Goal: Information Seeking & Learning: Learn about a topic

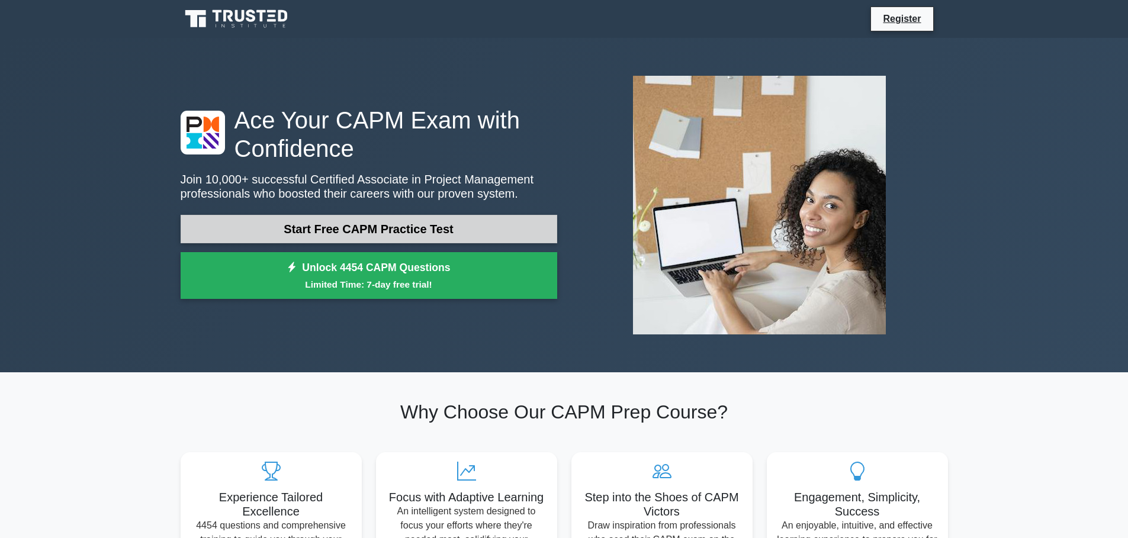
click at [349, 228] on link "Start Free CAPM Practice Test" at bounding box center [369, 229] width 376 height 28
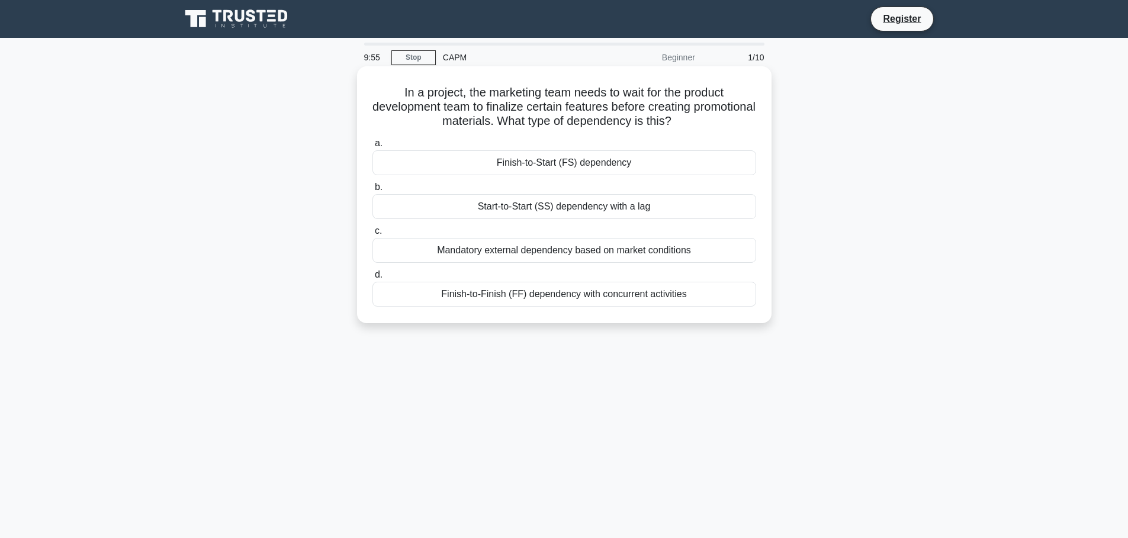
click at [519, 211] on div "Start-to-Start (SS) dependency with a lag" at bounding box center [564, 206] width 384 height 25
click at [372, 191] on input "b. Start-to-Start (SS) dependency with a lag" at bounding box center [372, 187] width 0 height 8
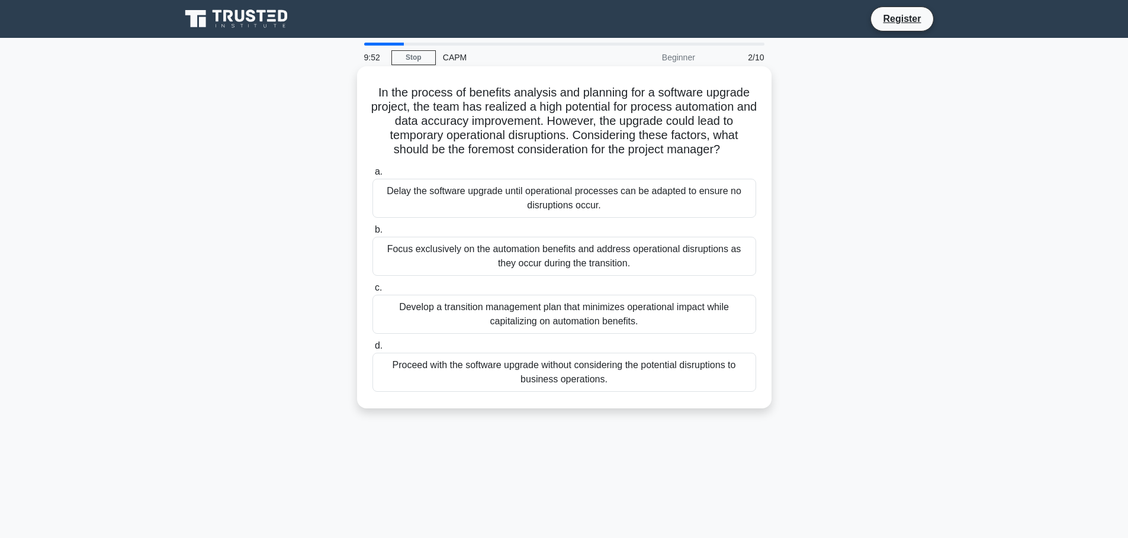
click at [523, 276] on div "Focus exclusively on the automation benefits and address operational disruption…" at bounding box center [564, 256] width 384 height 39
click at [372, 234] on input "b. Focus exclusively on the automation benefits and address operational disrupt…" at bounding box center [372, 230] width 0 height 8
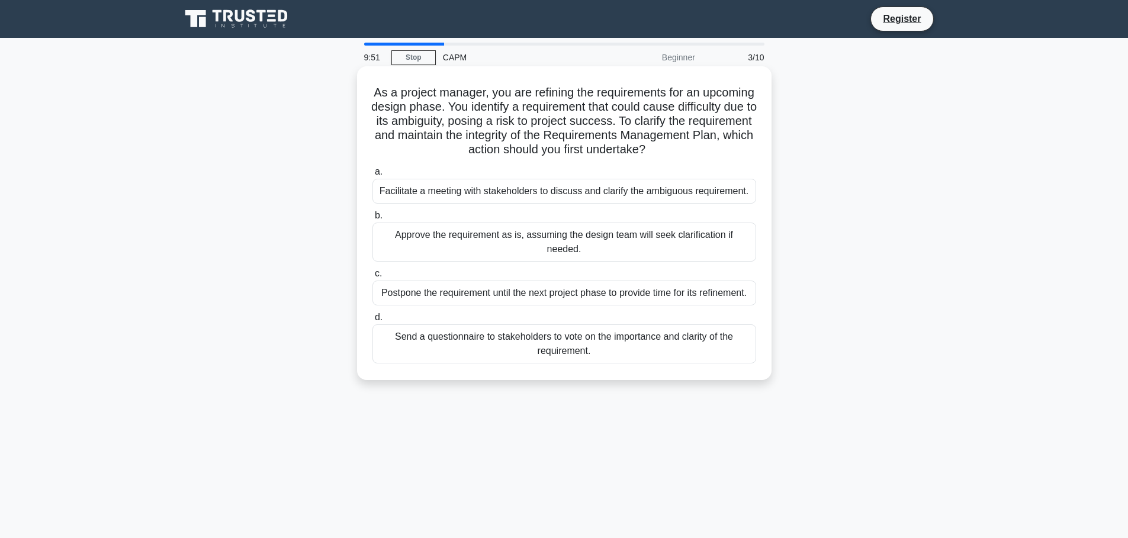
click at [527, 203] on div "Facilitate a meeting with stakeholders to discuss and clarify the ambiguous req…" at bounding box center [564, 191] width 384 height 25
click at [372, 176] on input "a. Facilitate a meeting with stakeholders to discuss and clarify the ambiguous …" at bounding box center [372, 172] width 0 height 8
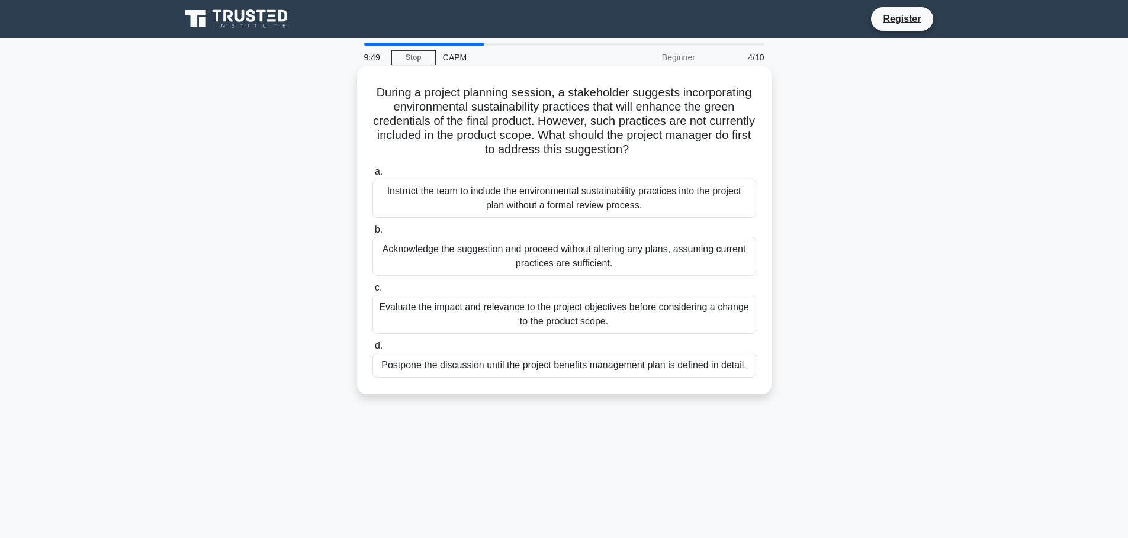
click at [523, 253] on div "Acknowledge the suggestion and proceed without altering any plans, assuming cur…" at bounding box center [564, 256] width 384 height 39
click at [372, 234] on input "b. Acknowledge the suggestion and proceed without altering any plans, assuming …" at bounding box center [372, 230] width 0 height 8
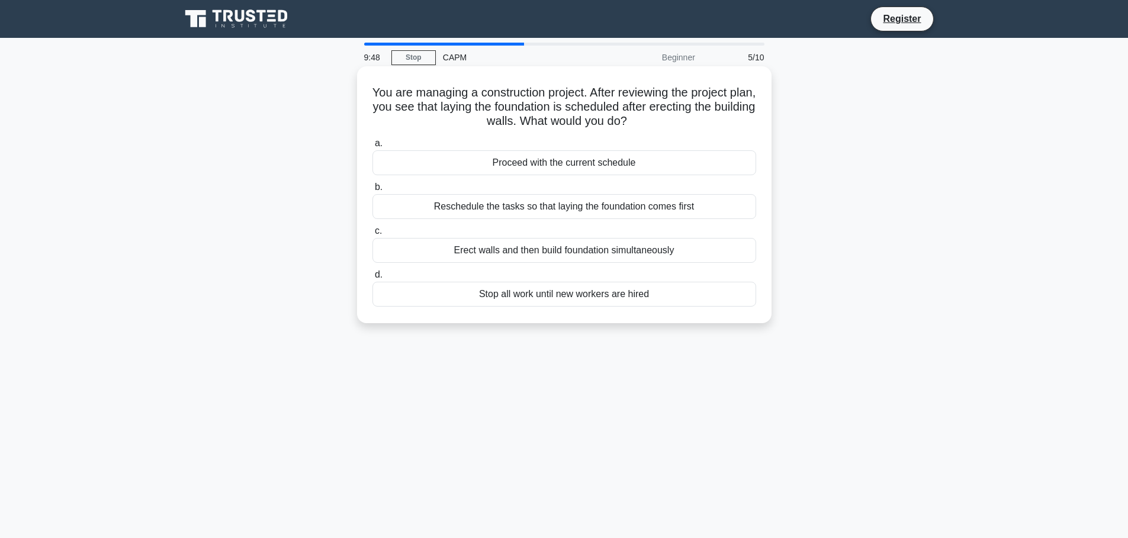
click at [527, 163] on div "Proceed with the current schedule" at bounding box center [564, 162] width 384 height 25
click at [372, 147] on input "a. Proceed with the current schedule" at bounding box center [372, 144] width 0 height 8
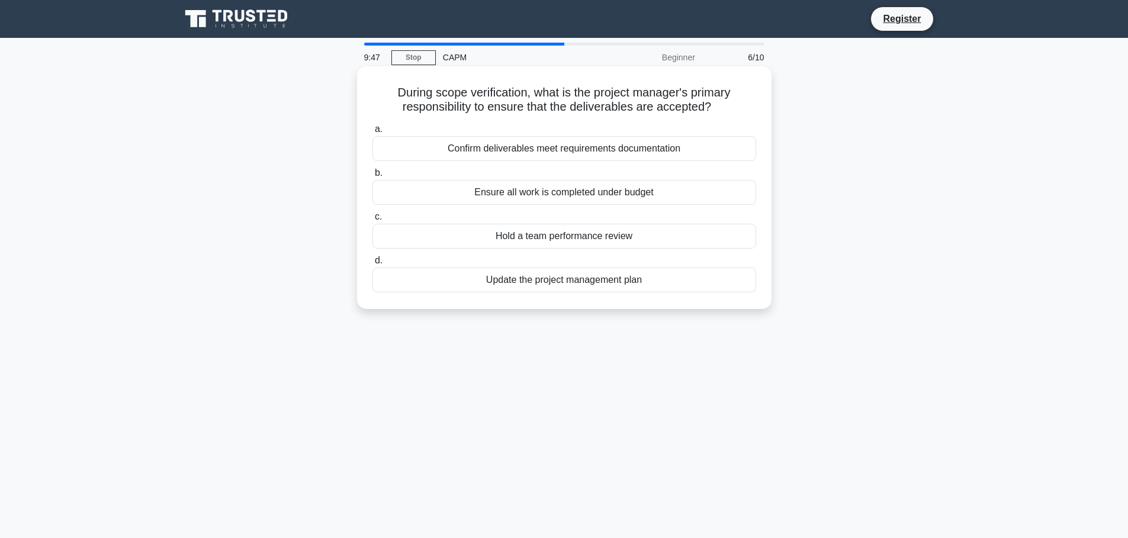
click at [527, 198] on div "Ensure all work is completed under budget" at bounding box center [564, 192] width 384 height 25
click at [372, 177] on input "b. Ensure all work is completed under budget" at bounding box center [372, 173] width 0 height 8
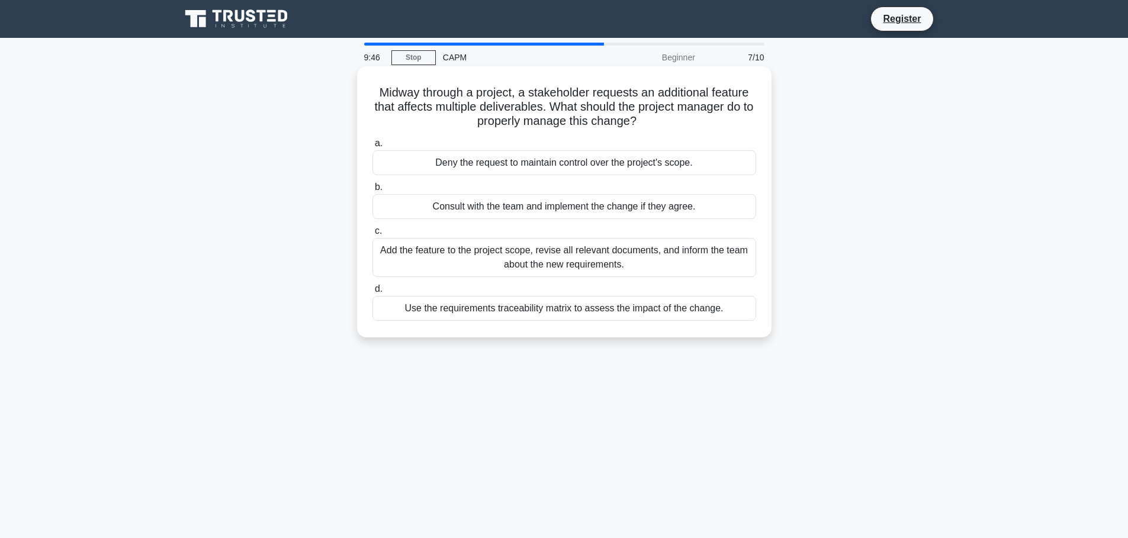
click at [525, 214] on div "Consult with the team and implement the change if they agree." at bounding box center [564, 206] width 384 height 25
click at [372, 191] on input "b. Consult with the team and implement the change if they agree." at bounding box center [372, 187] width 0 height 8
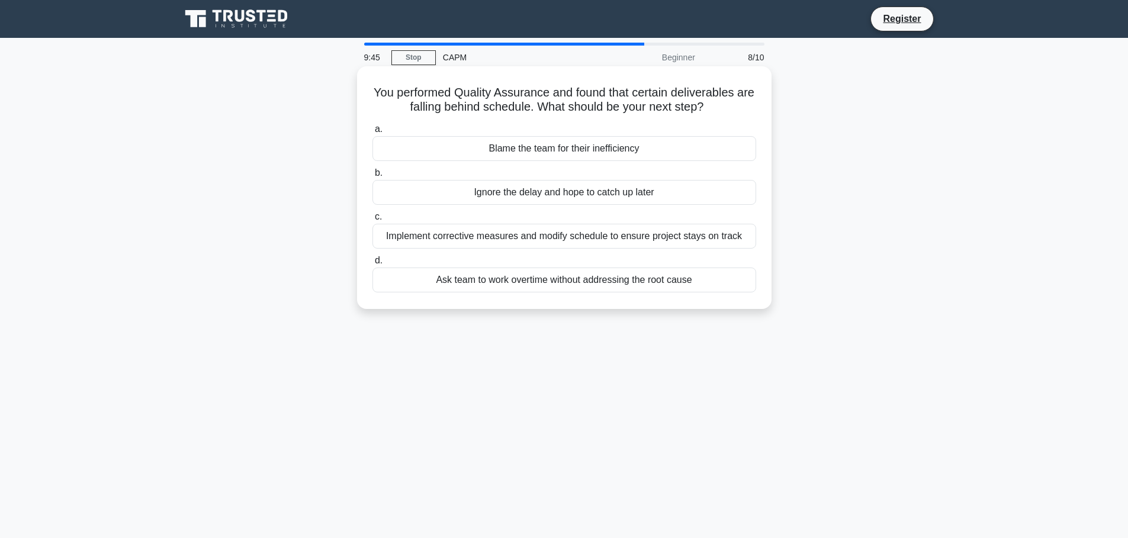
click at [521, 249] on div "Implement corrective measures and modify schedule to ensure project stays on tr…" at bounding box center [564, 236] width 384 height 25
click at [372, 221] on input "c. Implement corrective measures and modify schedule to ensure project stays on…" at bounding box center [372, 217] width 0 height 8
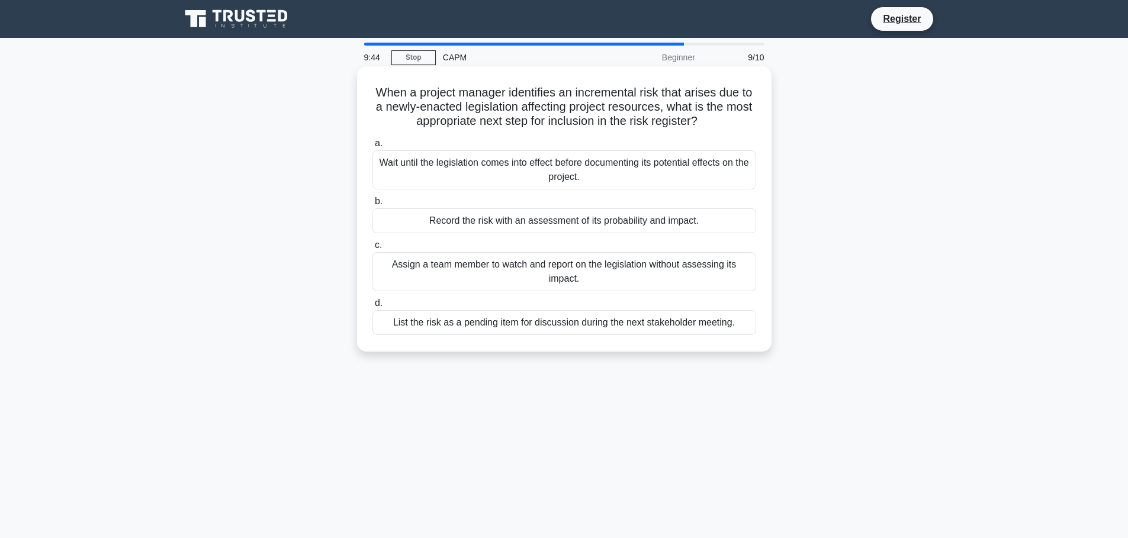
click at [527, 183] on div "Wait until the legislation comes into effect before documenting its potential e…" at bounding box center [564, 169] width 384 height 39
click at [372, 147] on input "a. Wait until the legislation comes into effect before documenting its potentia…" at bounding box center [372, 144] width 0 height 8
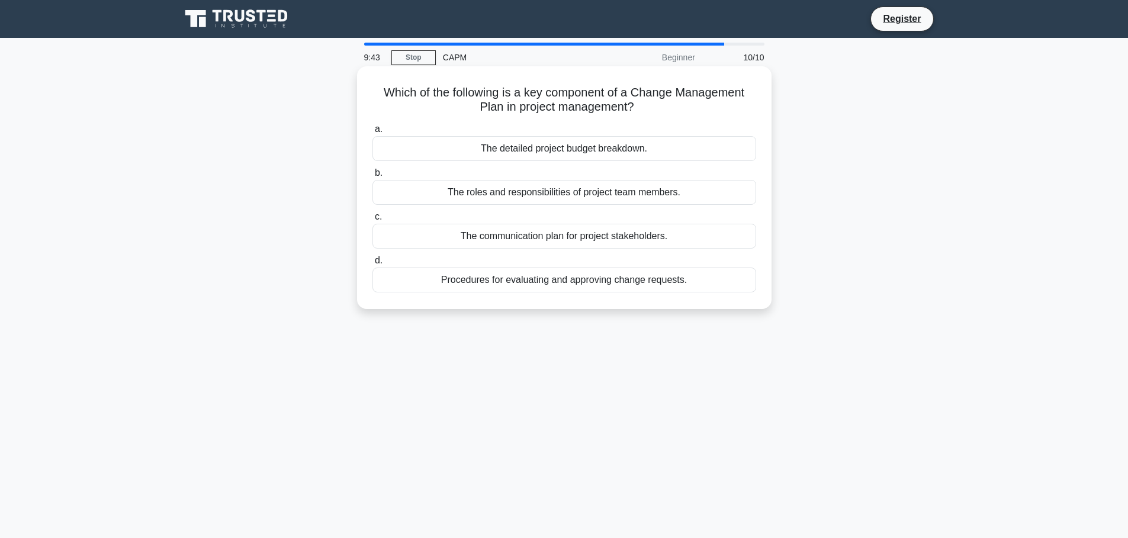
click at [529, 237] on div "The communication plan for project stakeholders." at bounding box center [564, 236] width 384 height 25
click at [372, 221] on input "c. The communication plan for project stakeholders." at bounding box center [372, 217] width 0 height 8
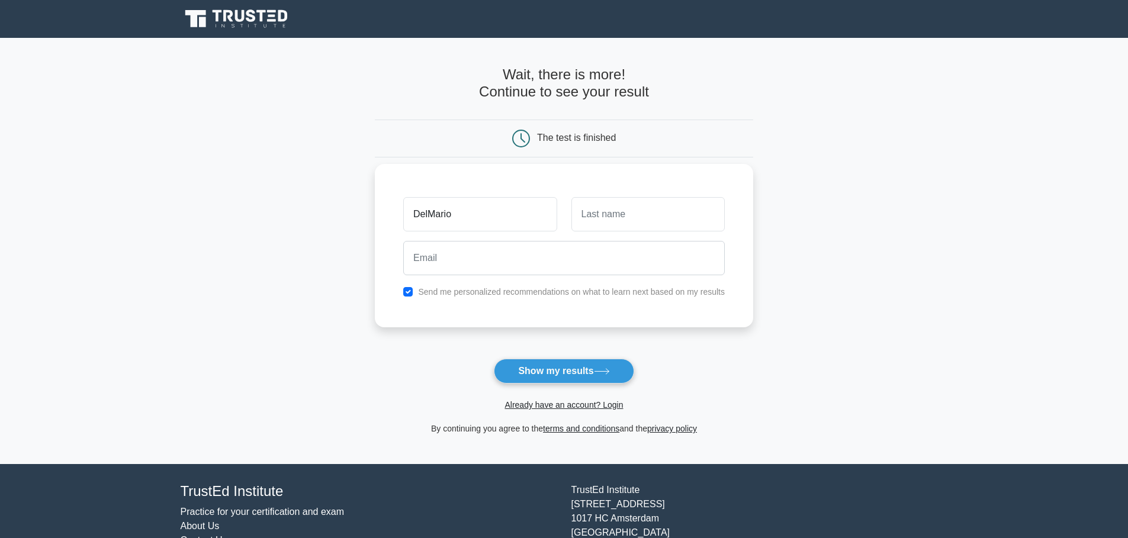
type input "DelMario"
type input "Liddell"
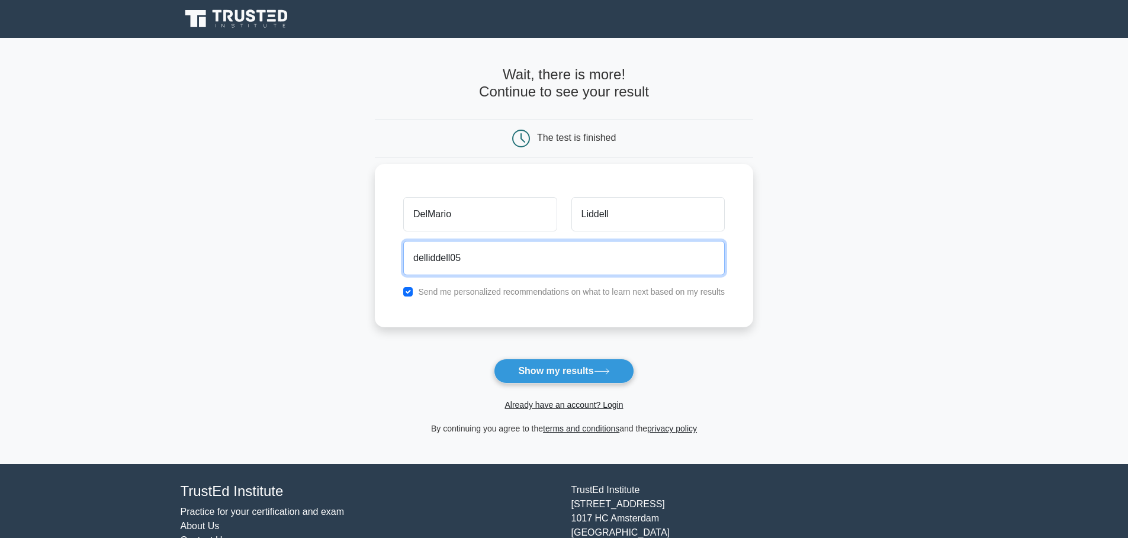
click at [494, 359] on button "Show my results" at bounding box center [564, 371] width 140 height 25
type input "delliddell05@gmail.com"
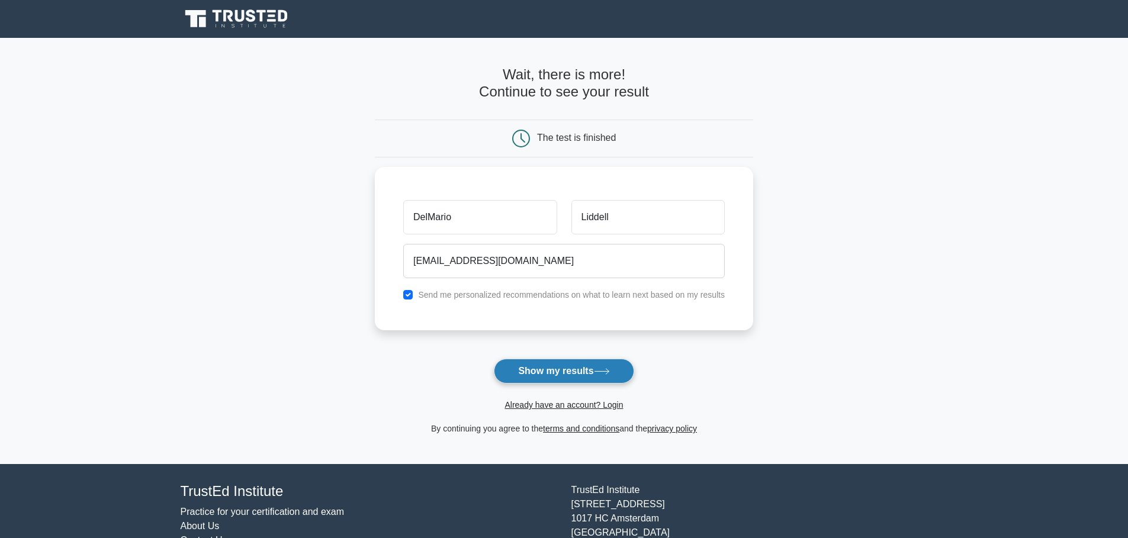
click at [565, 369] on button "Show my results" at bounding box center [564, 371] width 140 height 25
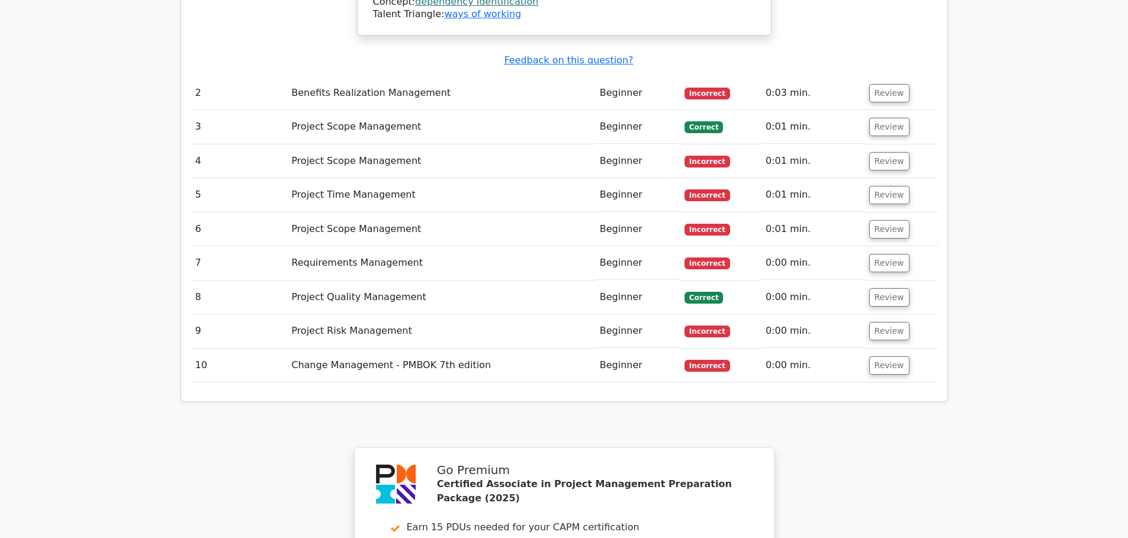
scroll to position [1704, 0]
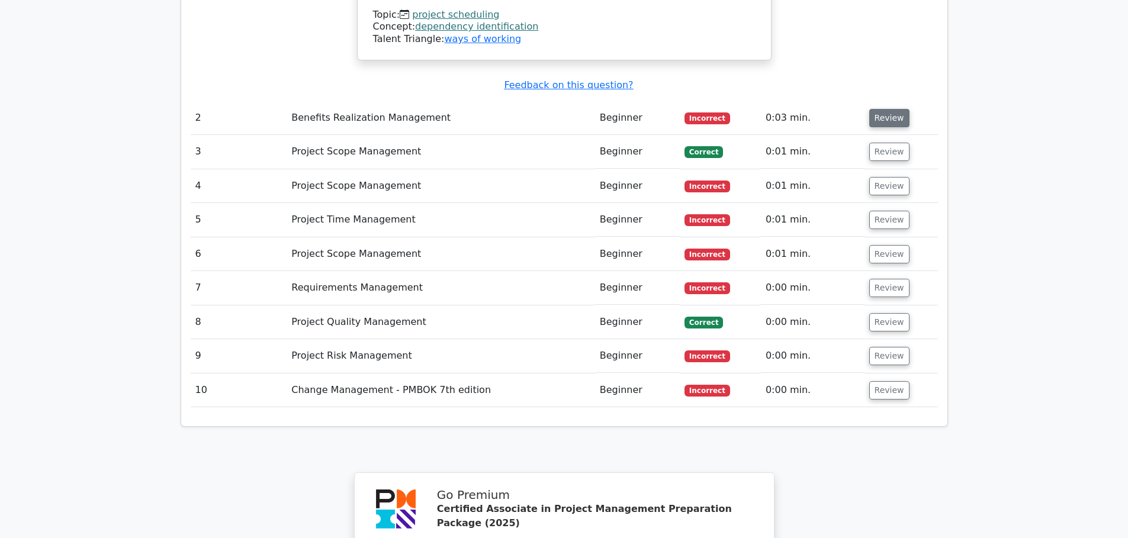
click at [874, 117] on button "Review" at bounding box center [889, 118] width 40 height 18
